Goal: Information Seeking & Learning: Learn about a topic

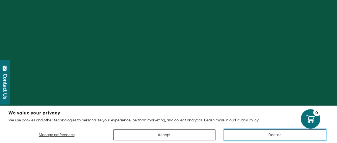
click at [257, 137] on button "Decline" at bounding box center [275, 134] width 102 height 11
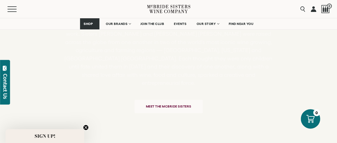
scroll to position [1259, 0]
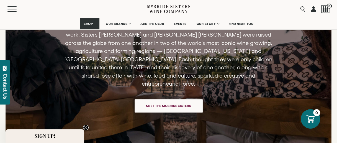
click at [195, 102] on span "Meet the McBride Sisters" at bounding box center [168, 105] width 65 height 11
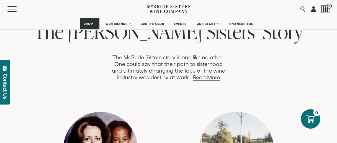
scroll to position [299, 0]
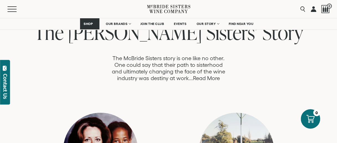
click at [212, 75] on link "Read More" at bounding box center [206, 78] width 27 height 6
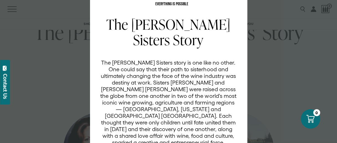
scroll to position [0, 0]
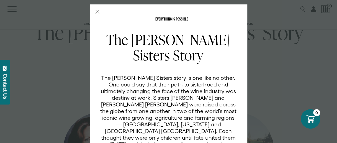
click at [96, 13] on icon "Close Modal" at bounding box center [98, 12] width 4 height 4
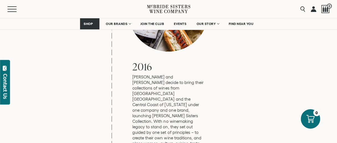
scroll to position [1235, 0]
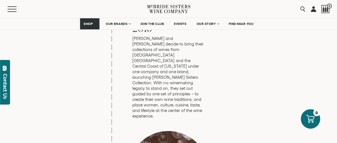
scroll to position [1270, 0]
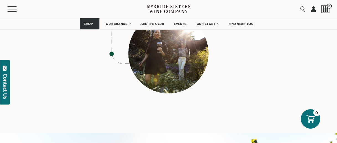
scroll to position [2431, 0]
